Goal: Find specific page/section: Find specific page/section

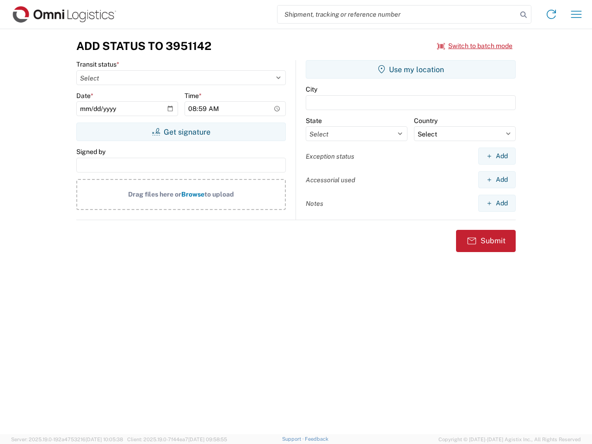
click at [397, 14] on input "search" at bounding box center [396, 15] width 239 height 18
click at [523, 15] on icon at bounding box center [523, 14] width 13 height 13
click at [551, 14] on icon at bounding box center [551, 14] width 15 height 15
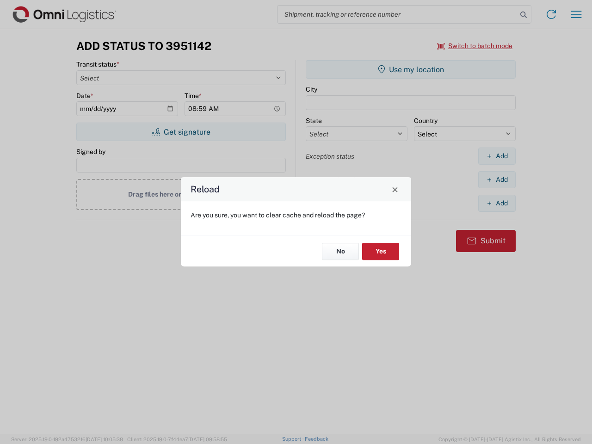
click at [576, 14] on div "Reload Are you sure, you want to clear cache and reload the page? No Yes" at bounding box center [296, 222] width 592 height 444
click at [475, 46] on div "Reload Are you sure, you want to clear cache and reload the page? No Yes" at bounding box center [296, 222] width 592 height 444
click at [181, 132] on div "Reload Are you sure, you want to clear cache and reload the page? No Yes" at bounding box center [296, 222] width 592 height 444
click at [410, 69] on div "Reload Are you sure, you want to clear cache and reload the page? No Yes" at bounding box center [296, 222] width 592 height 444
click at [496, 156] on div "Reload Are you sure, you want to clear cache and reload the page? No Yes" at bounding box center [296, 222] width 592 height 444
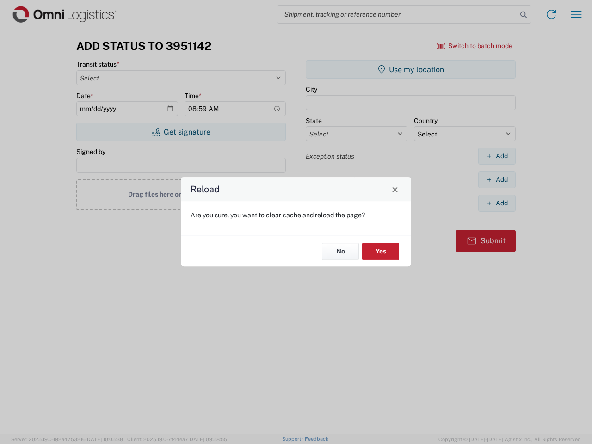
click at [496, 179] on div "Reload Are you sure, you want to clear cache and reload the page? No Yes" at bounding box center [296, 222] width 592 height 444
click at [496, 203] on div "Reload Are you sure, you want to clear cache and reload the page? No Yes" at bounding box center [296, 222] width 592 height 444
